Goal: Check status: Check status

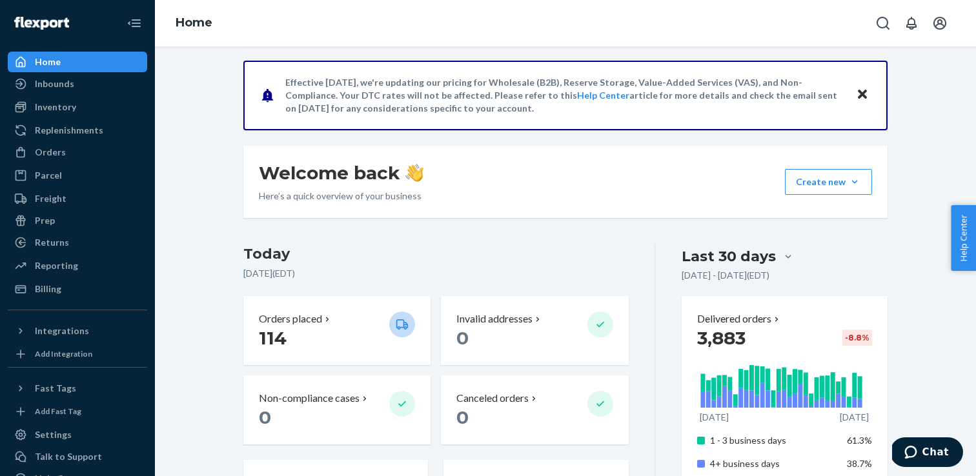
scroll to position [92, 0]
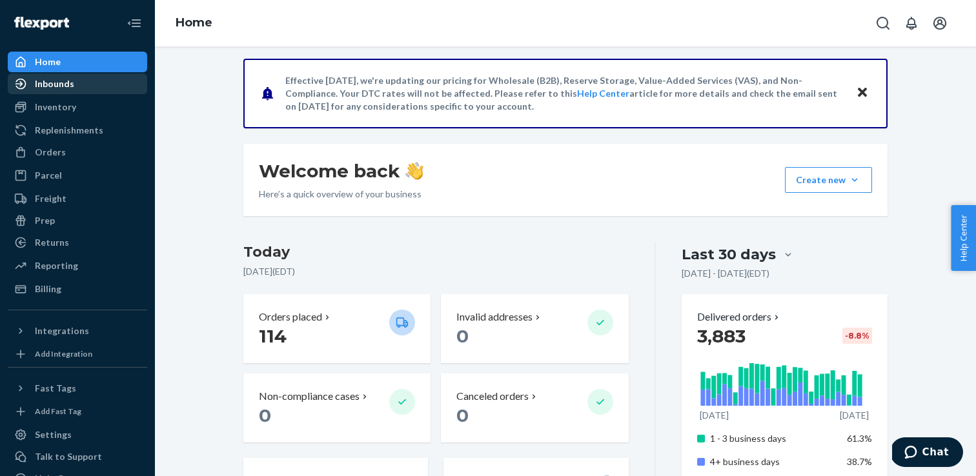
click at [59, 90] on div "Inbounds" at bounding box center [54, 83] width 39 height 13
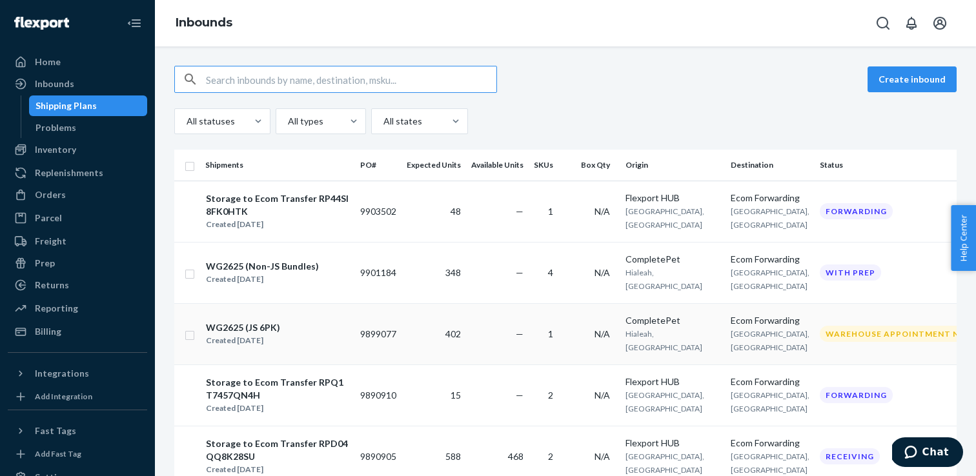
click at [304, 338] on div "WG2625 (JS 6PK) Created Aug 14, 2025" at bounding box center [277, 334] width 145 height 27
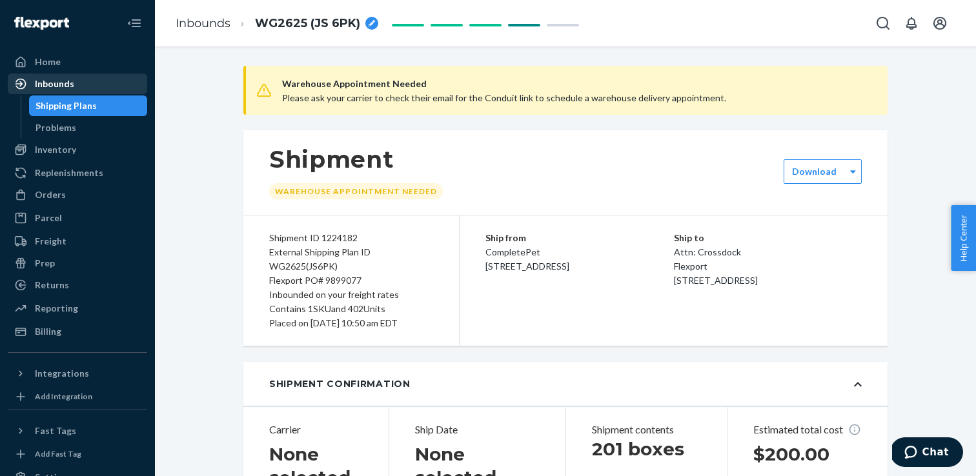
click at [45, 94] on link "Inbounds" at bounding box center [77, 84] width 139 height 21
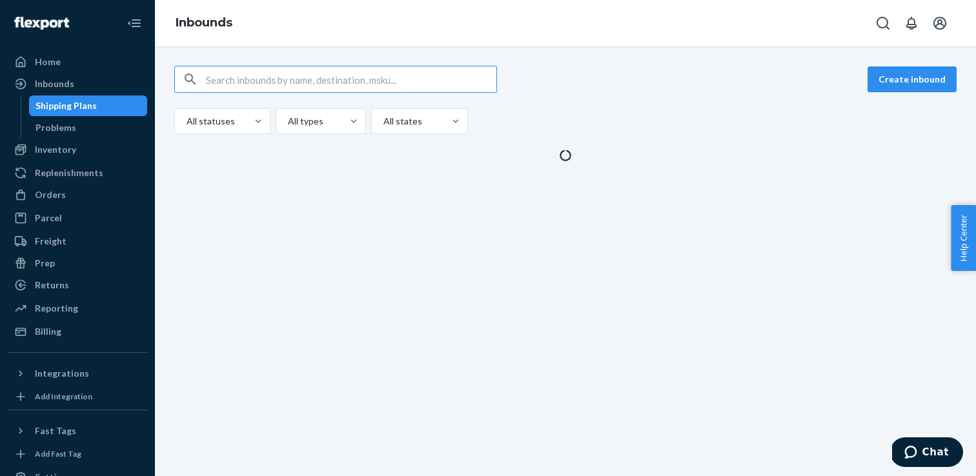
click at [260, 82] on input "text" at bounding box center [351, 79] width 291 height 26
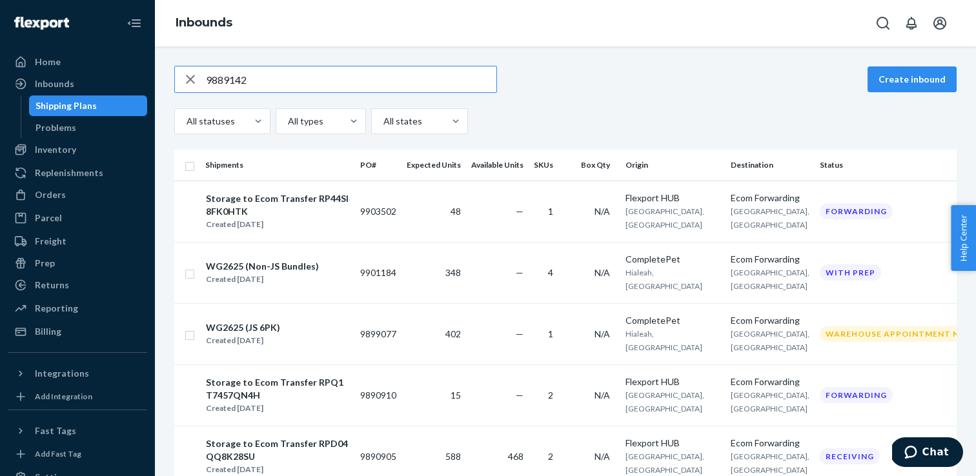
type input "9889142"
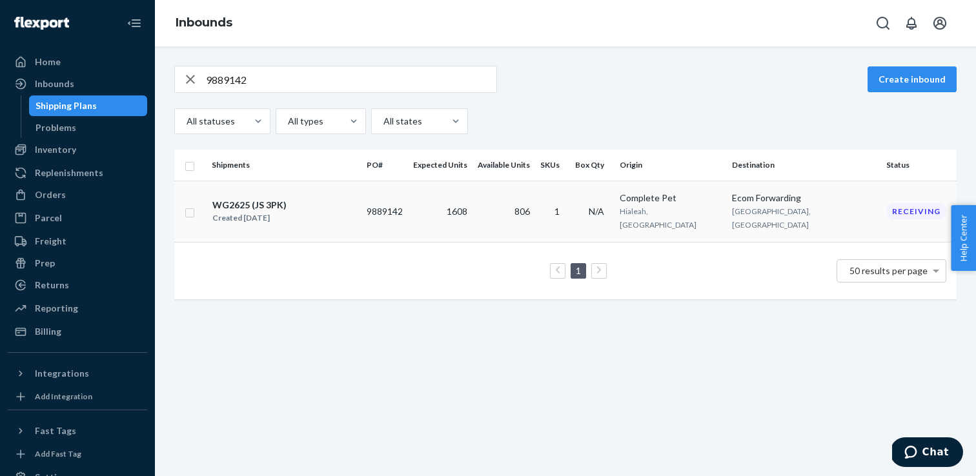
click at [267, 199] on div "WG2625 (JS 3PK)" at bounding box center [249, 205] width 74 height 13
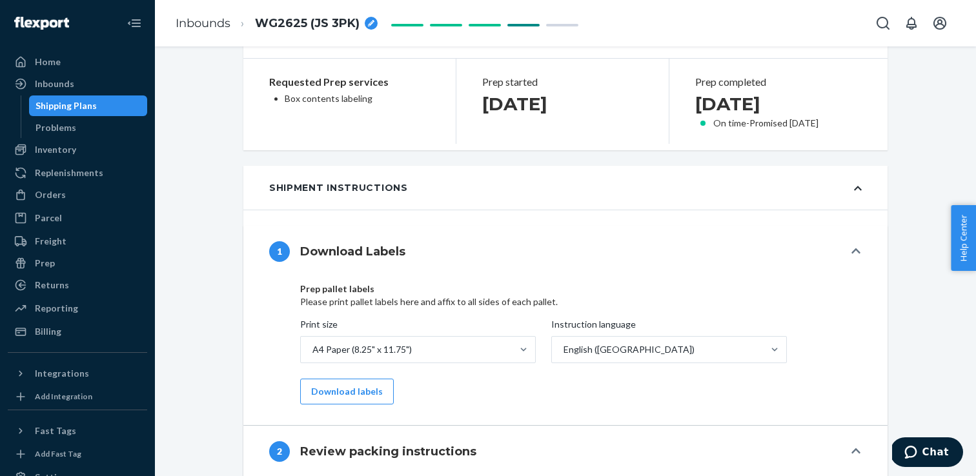
scroll to position [788, 0]
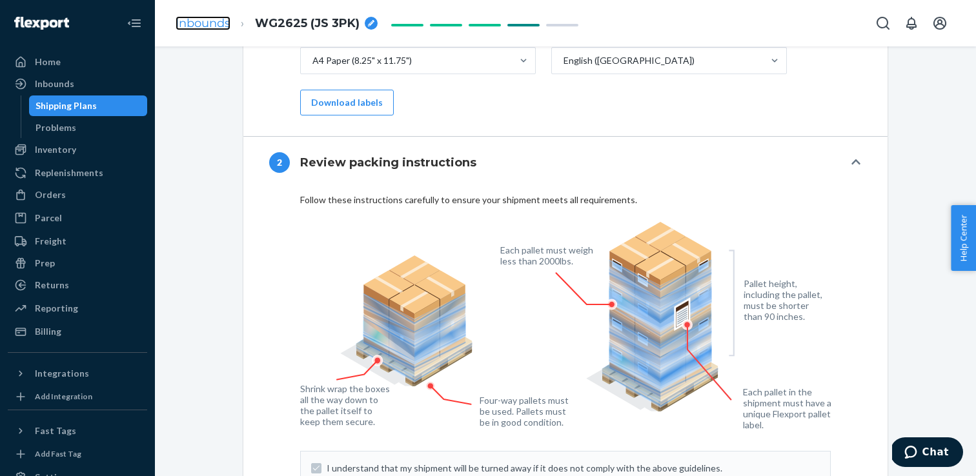
click at [196, 21] on link "Inbounds" at bounding box center [203, 23] width 55 height 14
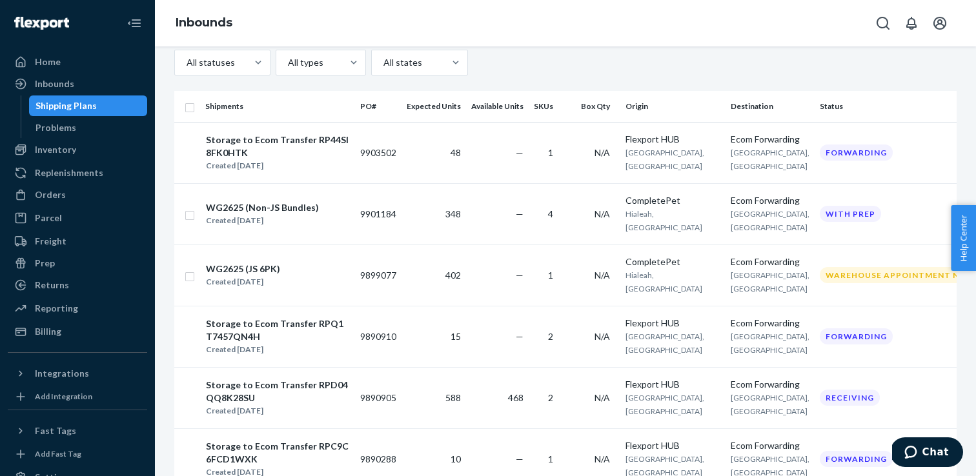
scroll to position [36, 0]
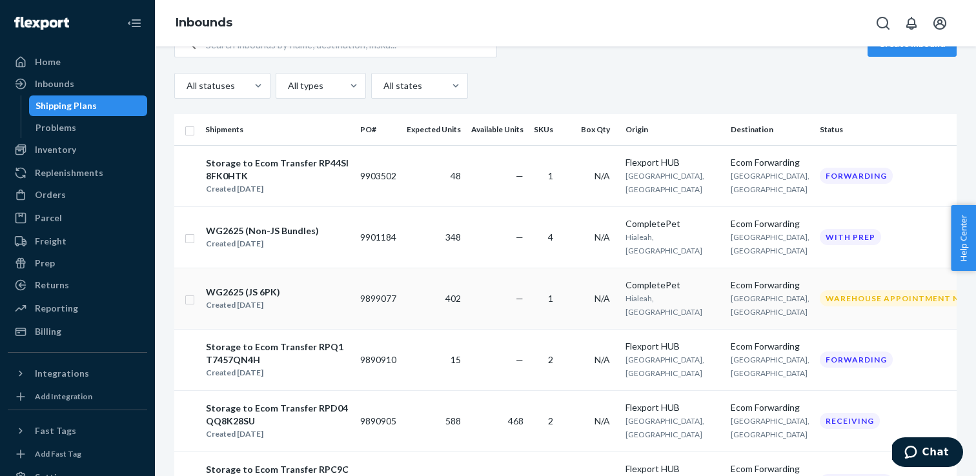
click at [283, 283] on td "WG2625 (JS 6PK) Created Aug 14, 2025" at bounding box center [277, 298] width 155 height 61
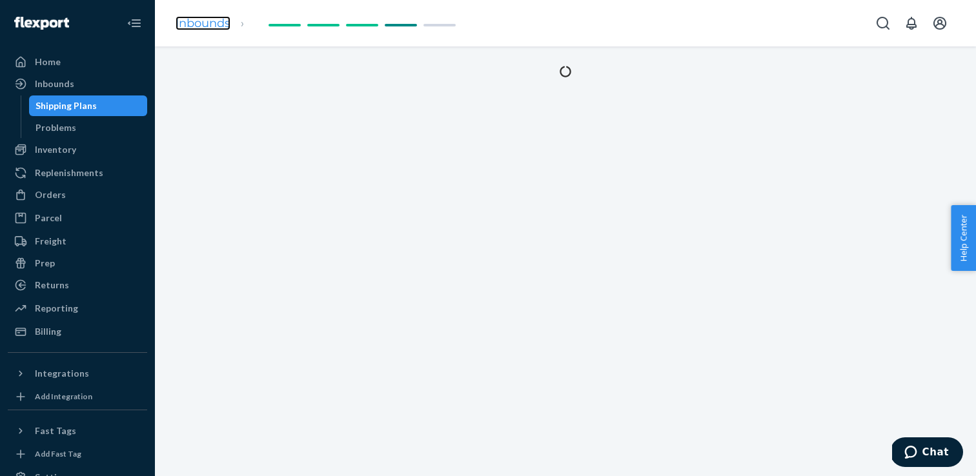
click at [207, 23] on link "Inbounds" at bounding box center [203, 23] width 55 height 14
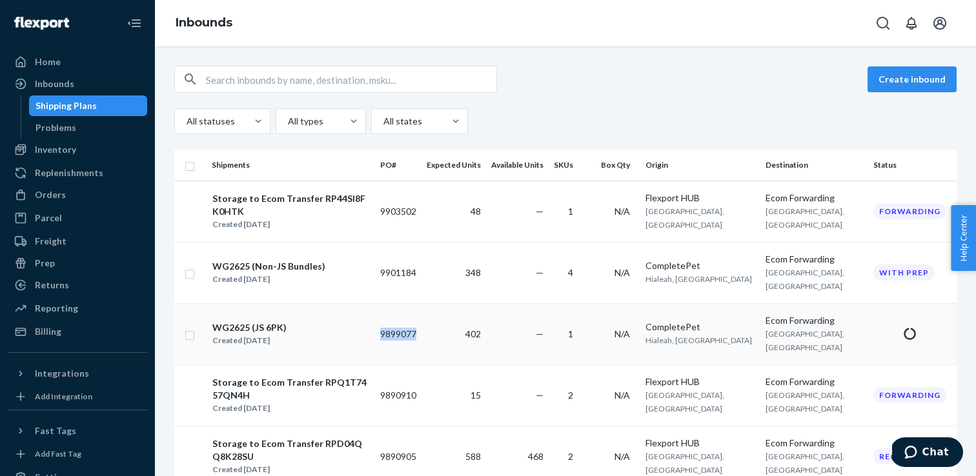
drag, startPoint x: 453, startPoint y: 299, endPoint x: 414, endPoint y: 301, distance: 38.8
click at [414, 303] on td "9899077" at bounding box center [398, 333] width 46 height 61
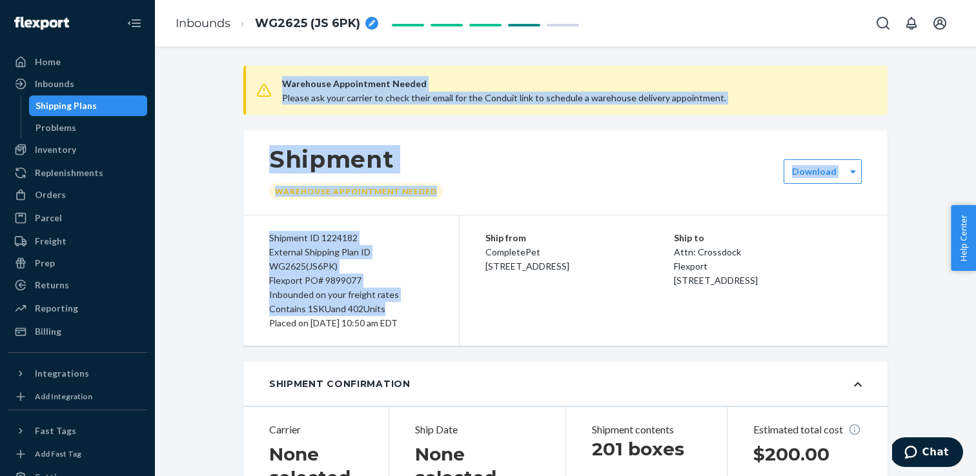
drag, startPoint x: 458, startPoint y: 301, endPoint x: 407, endPoint y: 303, distance: 51.0
click at [407, 303] on div "Contains 1 SKU and 402 Units" at bounding box center [351, 309] width 164 height 14
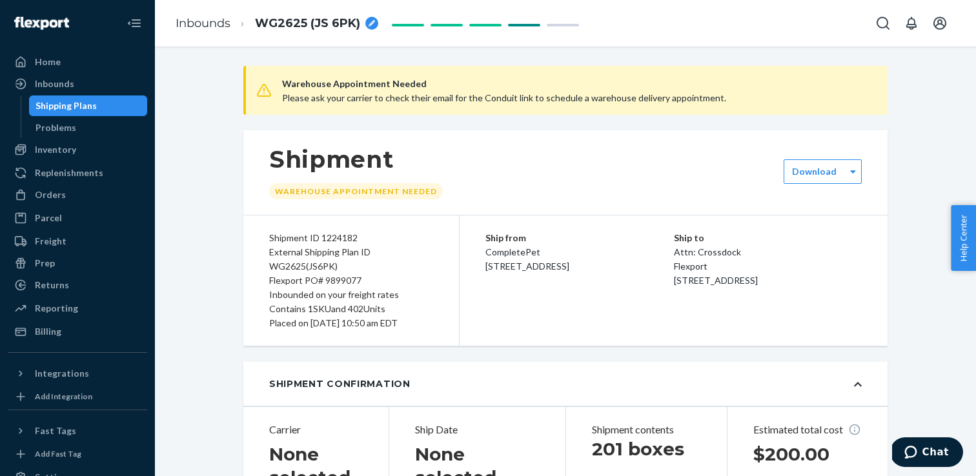
click at [350, 282] on div "Flexport PO# 9899077" at bounding box center [351, 281] width 164 height 14
copy div "9899077"
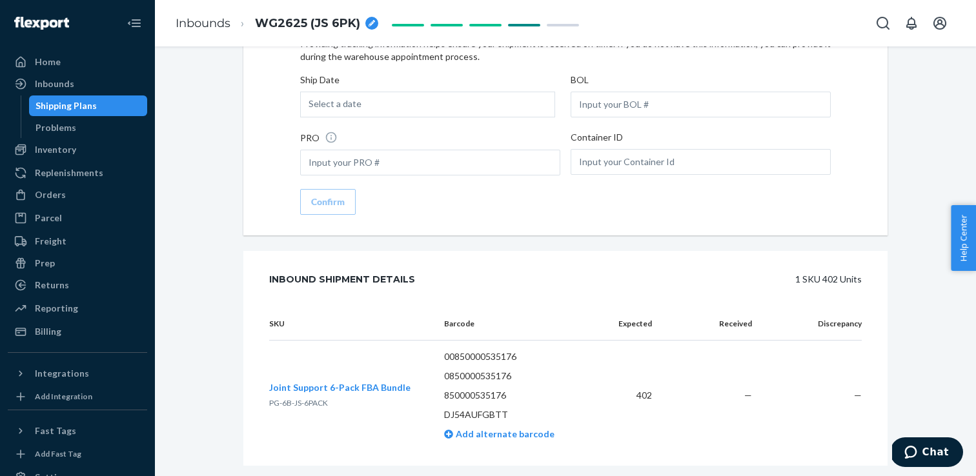
scroll to position [1656, 0]
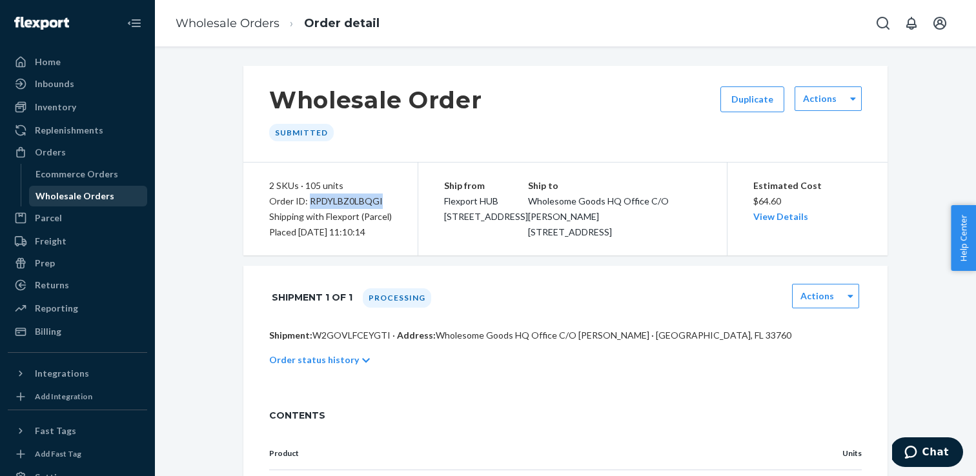
click at [103, 197] on div "Wholesale Orders" at bounding box center [75, 196] width 79 height 13
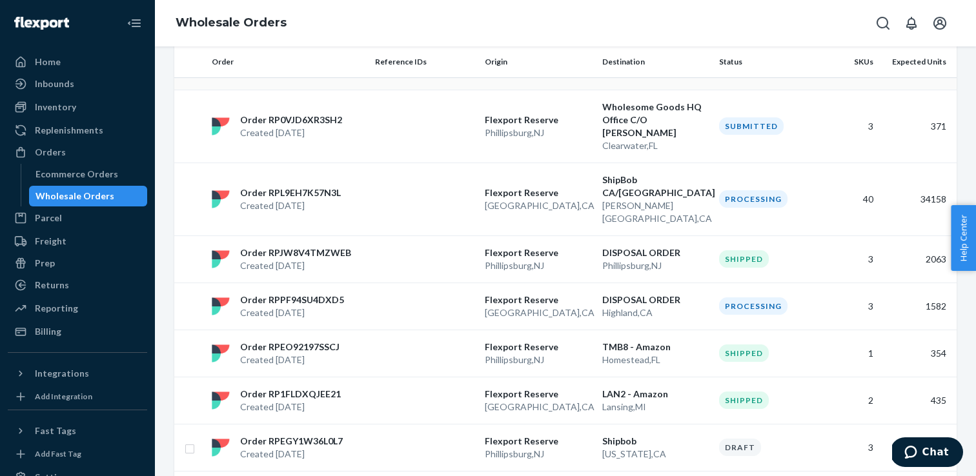
scroll to position [203, 0]
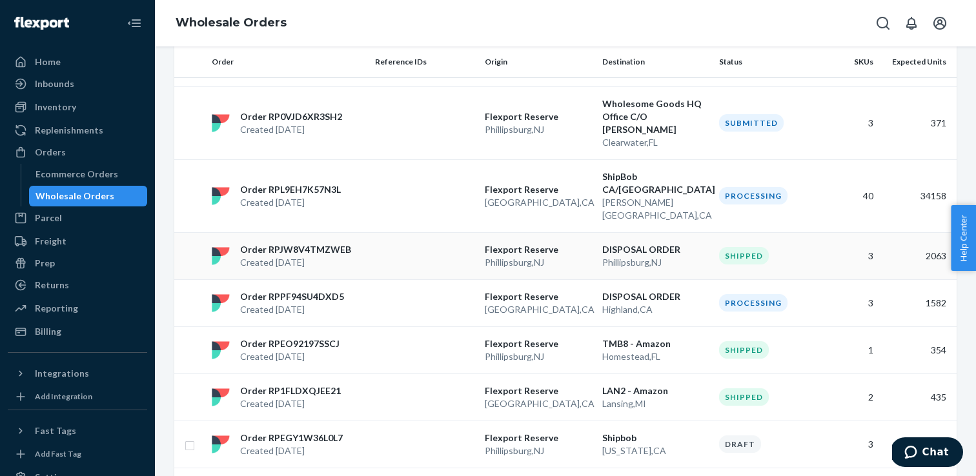
click at [342, 256] on p "Created [DATE]" at bounding box center [295, 262] width 111 height 13
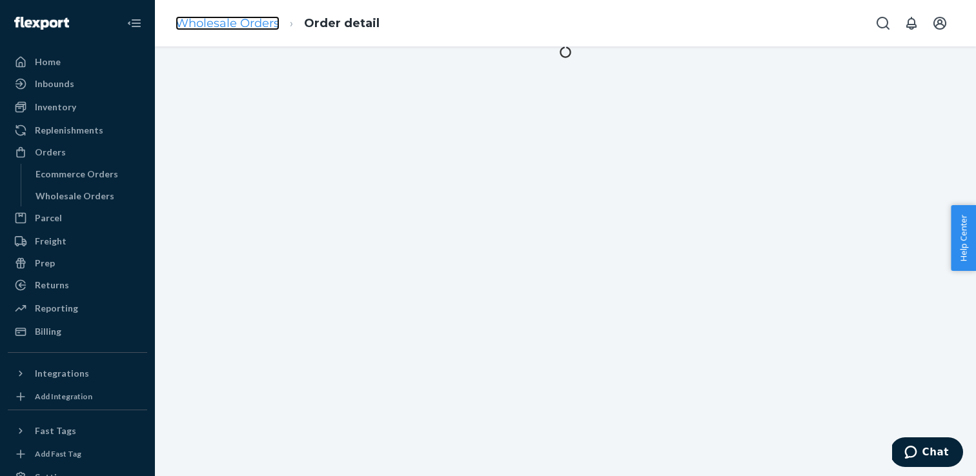
click at [238, 25] on link "Wholesale Orders" at bounding box center [228, 23] width 104 height 14
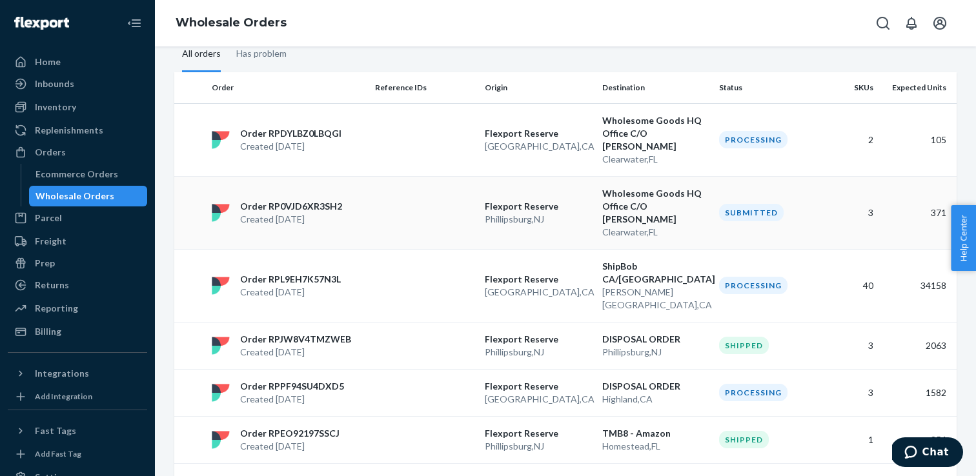
scroll to position [115, 0]
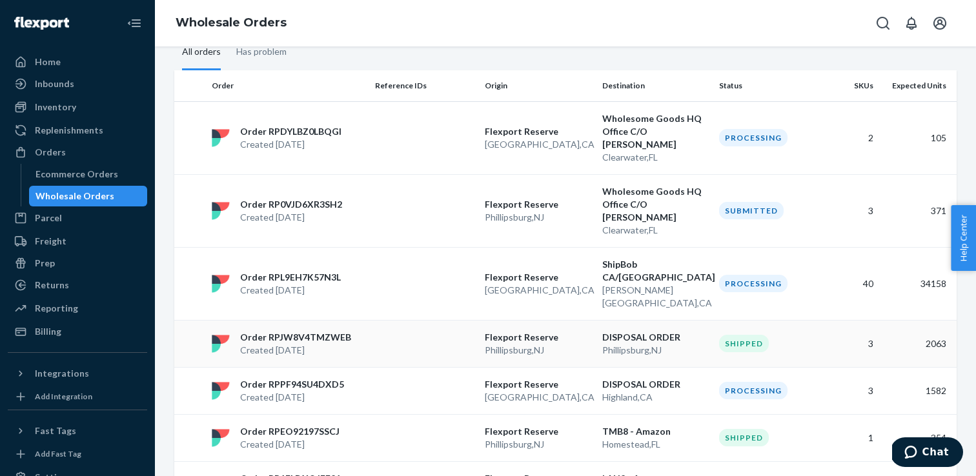
click at [253, 331] on p "Order RPJW8V4TMZWEB" at bounding box center [295, 337] width 111 height 13
